Goal: Obtain resource: Obtain resource

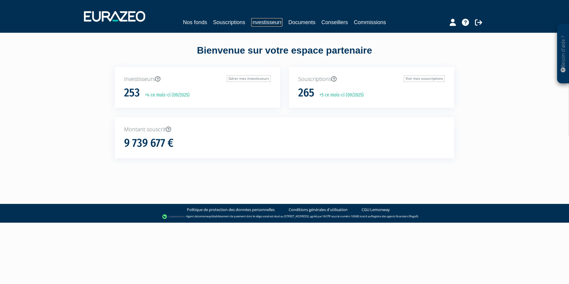
click at [262, 20] on link "Investisseurs" at bounding box center [266, 22] width 31 height 8
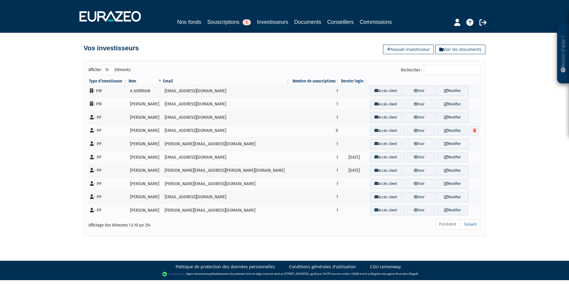
click at [444, 71] on input "Rechercher :" at bounding box center [452, 70] width 57 height 10
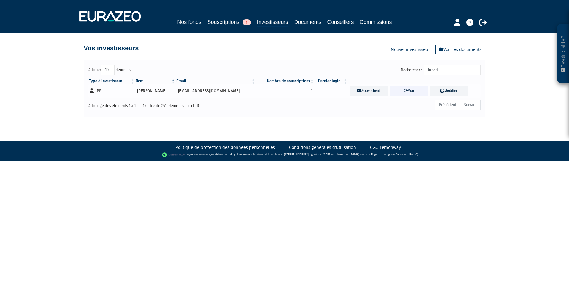
type input "hibert"
click at [406, 92] on link "Voir" at bounding box center [409, 91] width 38 height 10
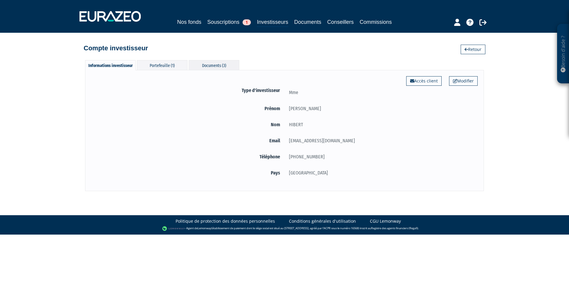
click at [201, 62] on div "Documents (3)" at bounding box center [214, 65] width 51 height 10
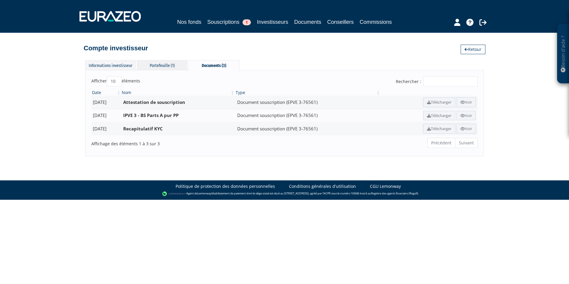
click at [167, 66] on div "Portefeuille (1)" at bounding box center [162, 65] width 51 height 10
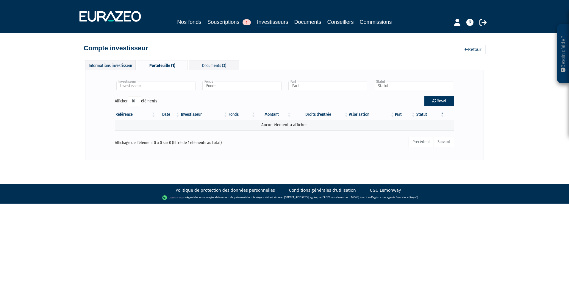
click at [439, 103] on button "Reset" at bounding box center [439, 101] width 30 height 10
type input "Investisseur"
type input "Fonds"
type input "Part"
type input "Statut"
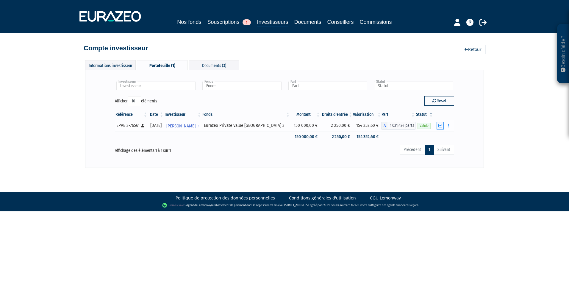
click at [440, 126] on icon "button" at bounding box center [440, 126] width 4 height 4
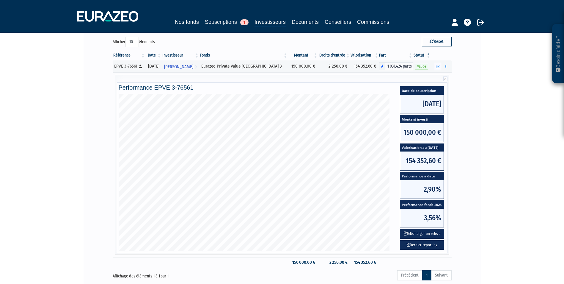
scroll to position [60, 0]
click at [430, 234] on button "Télécharger un relevé" at bounding box center [422, 233] width 44 height 10
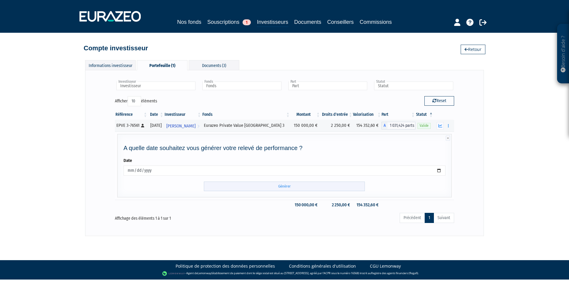
click at [272, 186] on input "Générer" at bounding box center [284, 186] width 161 height 10
click at [442, 123] on button "button" at bounding box center [439, 125] width 7 height 7
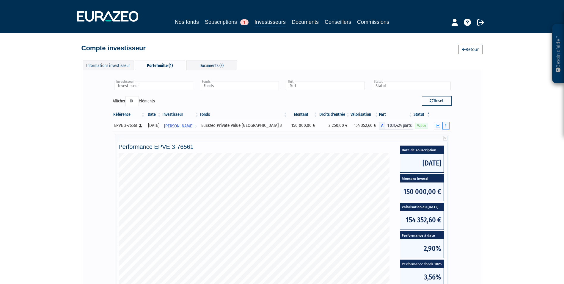
click at [446, 126] on icon "button" at bounding box center [446, 126] width 1 height 4
click at [460, 138] on div "Investisseur [PERSON_NAME] Investisseur Fonds Eurazeo Private Value Europe 3 Fo…" at bounding box center [282, 211] width 386 height 270
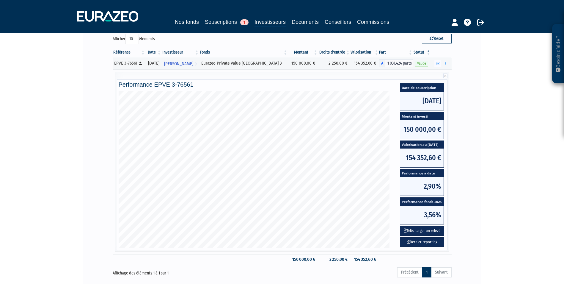
scroll to position [112, 0]
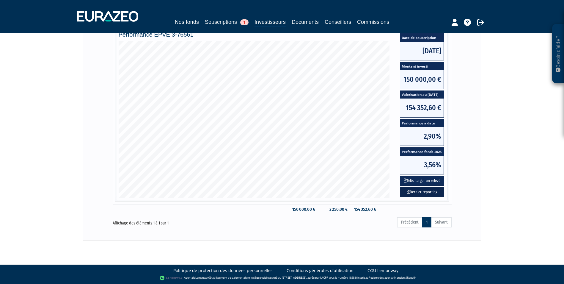
click at [418, 191] on link "Dernier reporting" at bounding box center [422, 192] width 44 height 10
